Goal: Task Accomplishment & Management: Manage account settings

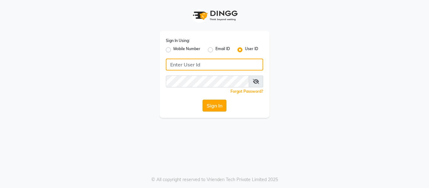
type input "E1976-18"
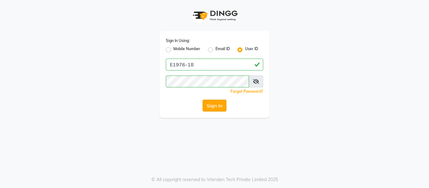
click at [216, 103] on button "Sign In" at bounding box center [215, 106] width 24 height 12
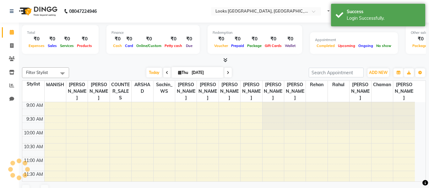
select select "en"
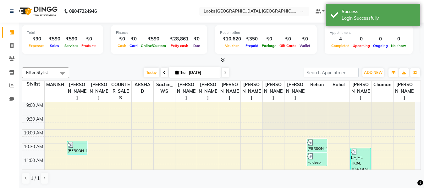
click at [145, 11] on nav "08047224946 Select Location × Looks [GEOGRAPHIC_DATA], Haryana Default Panel My…" at bounding box center [212, 11] width 424 height 23
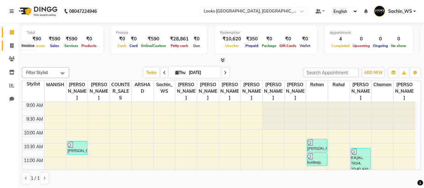
click at [11, 47] on icon at bounding box center [11, 45] width 3 height 5
select select "service"
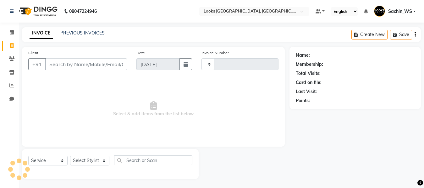
type input "5364"
select select "4718"
click at [97, 36] on div "INVOICE PREVIOUS INVOICES" at bounding box center [67, 33] width 90 height 7
click at [99, 34] on link "PREVIOUS INVOICES" at bounding box center [82, 33] width 44 height 6
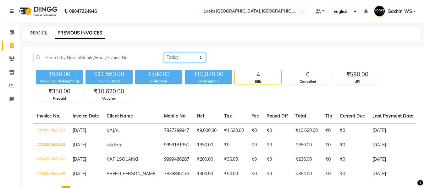
click at [178, 60] on select "[DATE] [DATE] Custom Range" at bounding box center [185, 58] width 42 height 10
select select "range"
click at [164, 53] on select "[DATE] [DATE] Custom Range" at bounding box center [185, 58] width 42 height 10
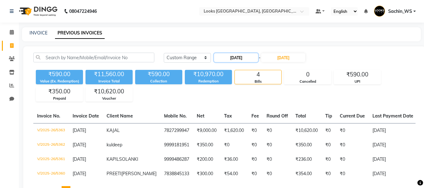
click at [242, 56] on input "[DATE]" at bounding box center [236, 57] width 44 height 9
select select "9"
select select "2025"
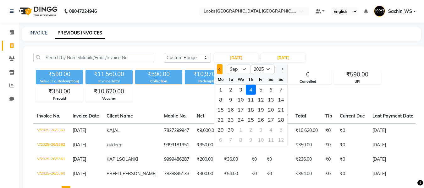
click at [220, 68] on button "Previous month" at bounding box center [219, 69] width 5 height 10
select select "8"
click at [241, 129] on div "27" at bounding box center [241, 130] width 10 height 10
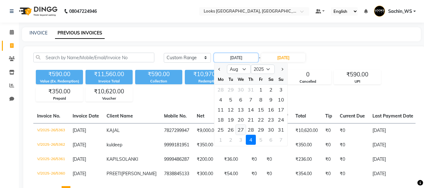
type input "[DATE]"
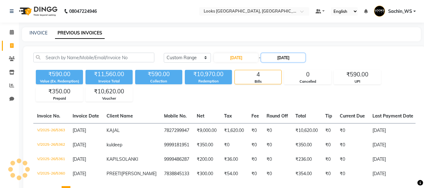
click at [292, 62] on input "[DATE]" at bounding box center [283, 57] width 44 height 9
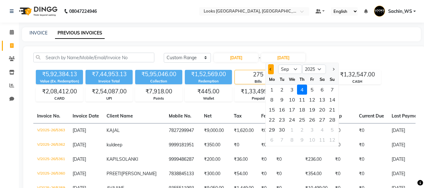
click at [271, 70] on span "Previous month" at bounding box center [270, 69] width 3 height 3
select select "8"
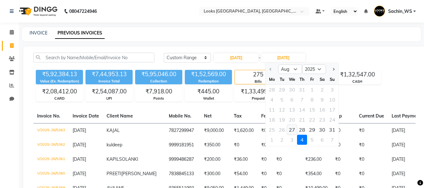
click at [289, 126] on div "27" at bounding box center [292, 130] width 10 height 10
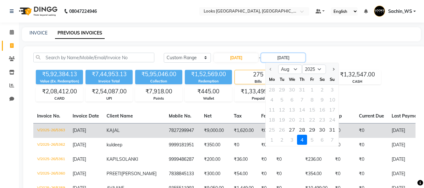
type input "[DATE]"
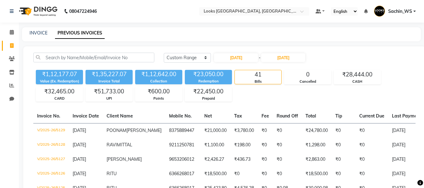
click at [285, 101] on div "₹1,12,177.07 Value (Ex. Redemption) ₹1,35,227.07 Invoice Total ₹1,12,642.00 Col…" at bounding box center [224, 85] width 382 height 34
click at [408, 12] on span "Sachin_WS" at bounding box center [400, 11] width 24 height 7
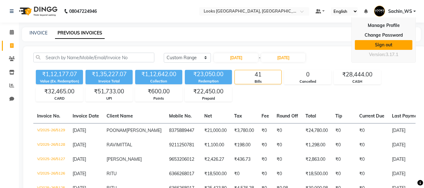
click at [387, 46] on link "Sign out" at bounding box center [383, 45] width 57 height 10
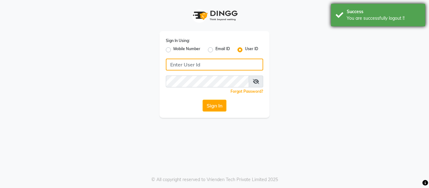
type input "E1976-18"
